Goal: Information Seeking & Learning: Learn about a topic

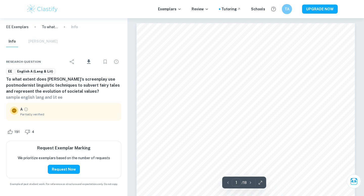
scroll to position [36, 0]
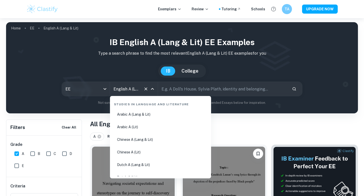
click at [125, 90] on input "English A (Lang & Lit)" at bounding box center [126, 89] width 29 height 10
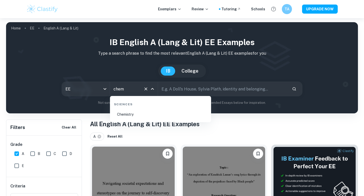
click at [147, 116] on li "Chemistry" at bounding box center [160, 115] width 97 height 12
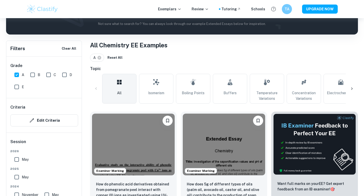
scroll to position [79, 0]
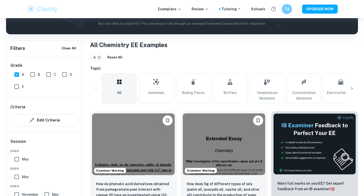
type input "Chemistry"
